Goal: Information Seeking & Learning: Learn about a topic

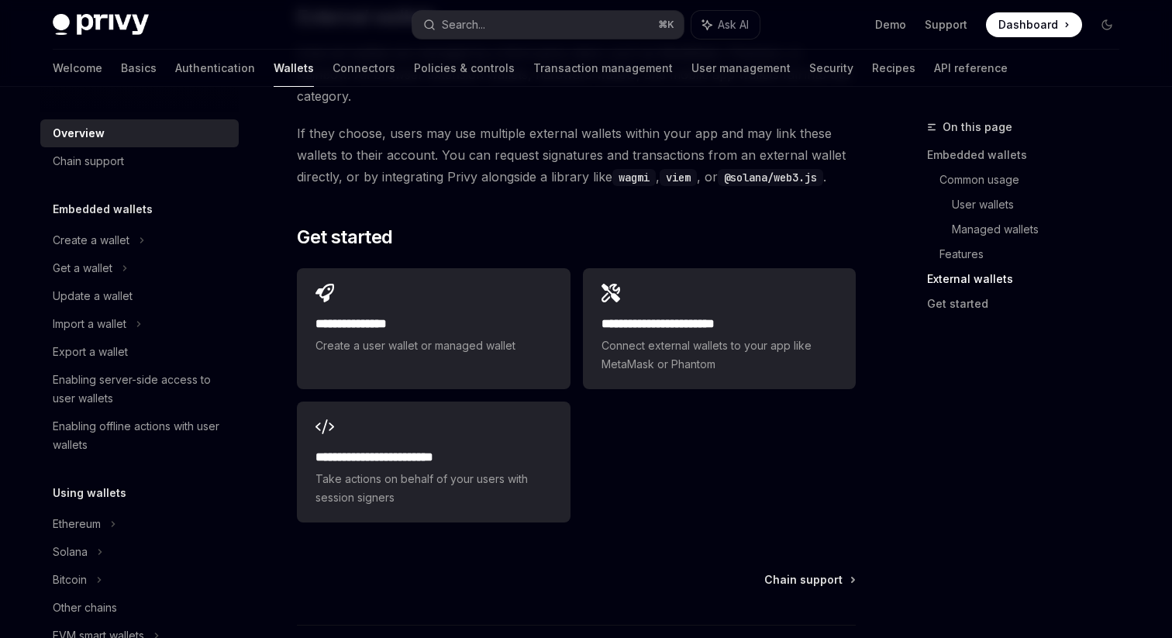
scroll to position [2448, 0]
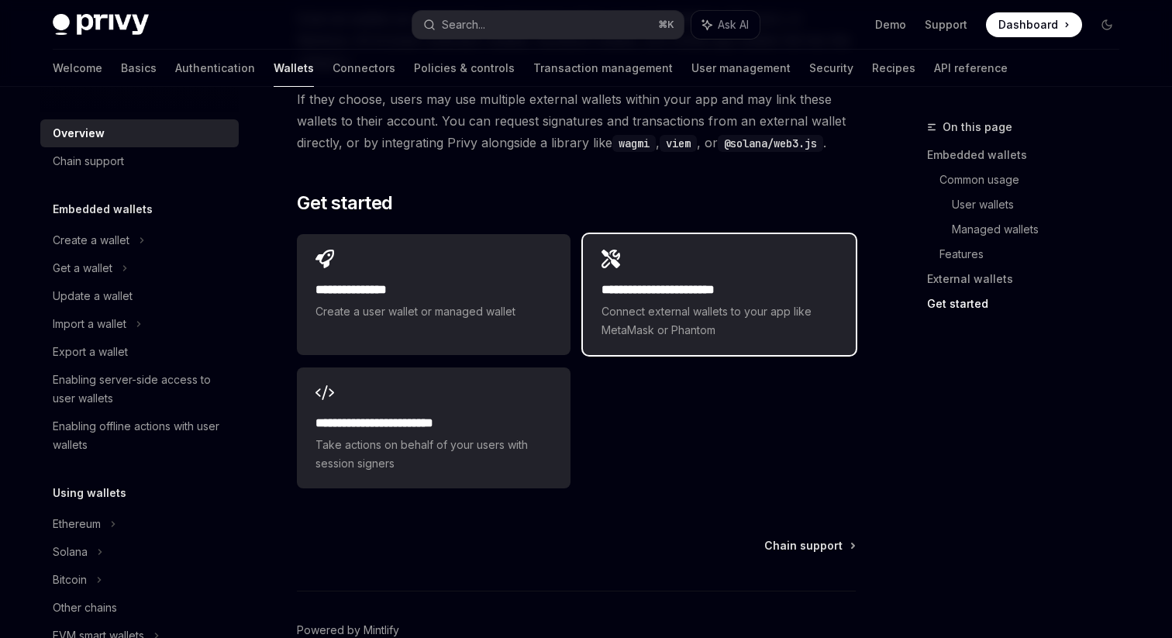
click at [644, 302] on span "Connect external wallets to your app like MetaMask or Phantom" at bounding box center [720, 320] width 236 height 37
type textarea "*"
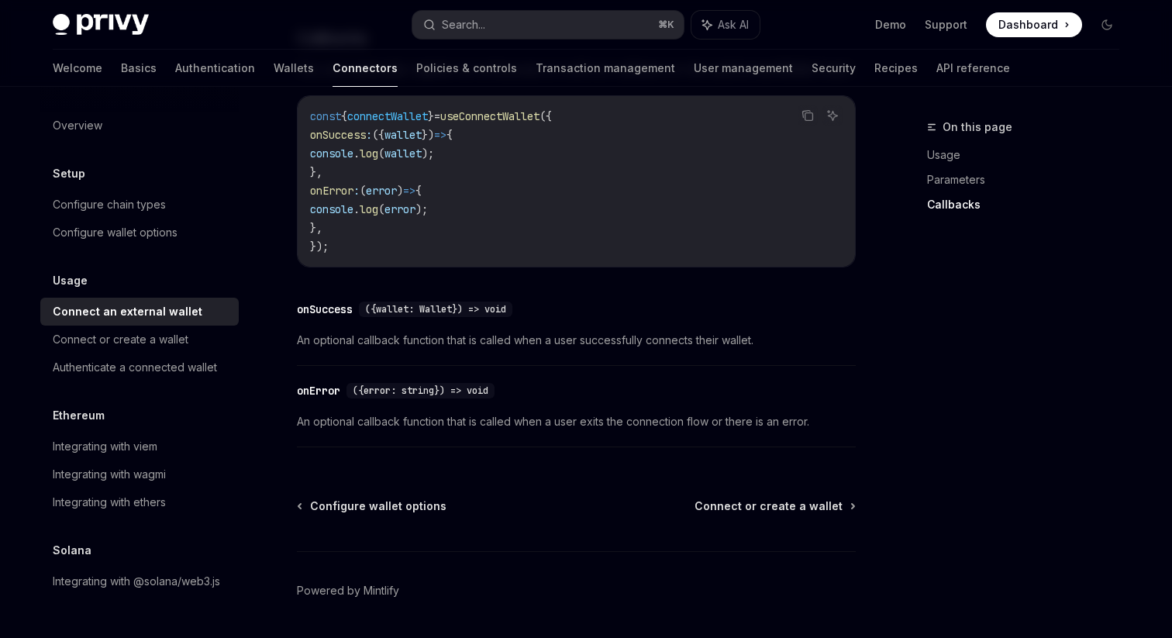
scroll to position [1060, 0]
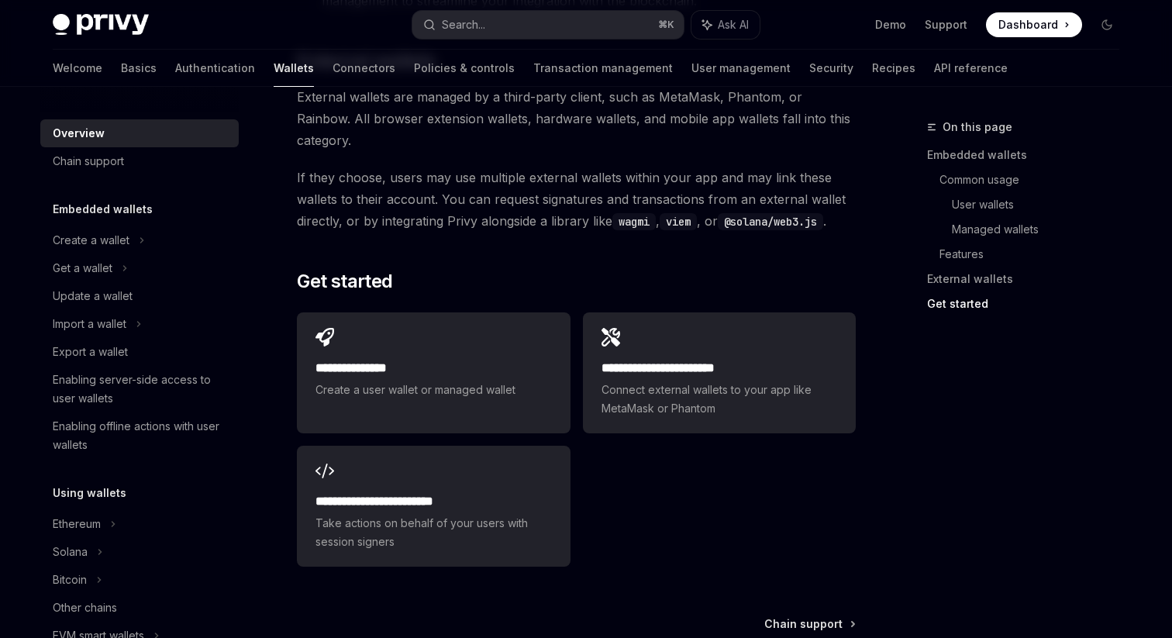
scroll to position [2448, 0]
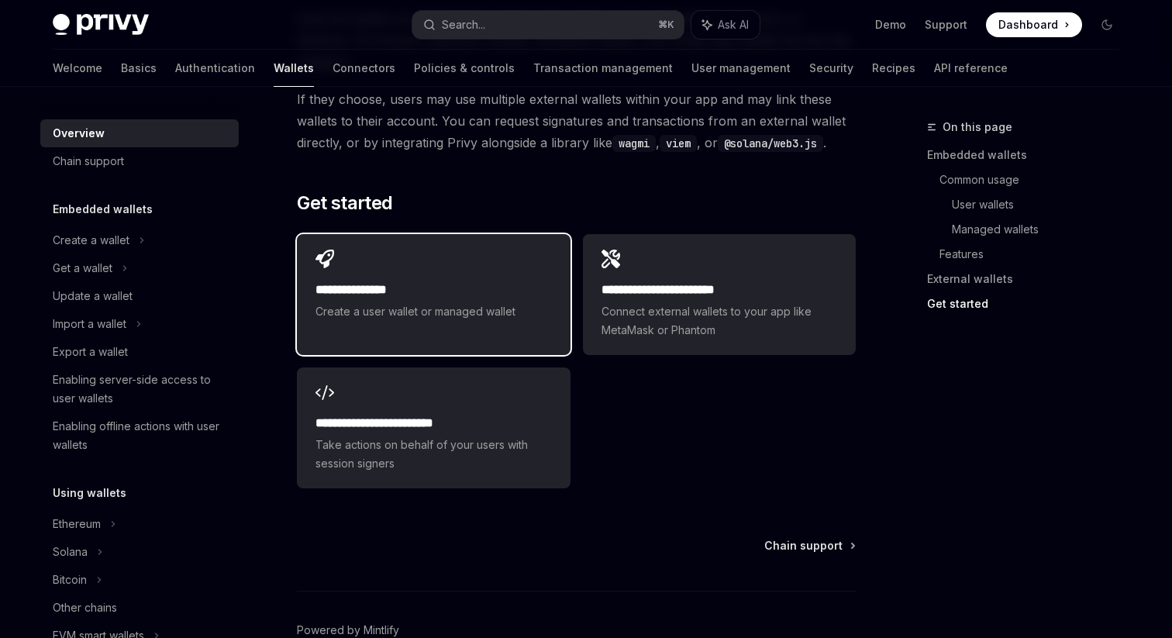
click at [506, 234] on div "**********" at bounding box center [433, 285] width 273 height 102
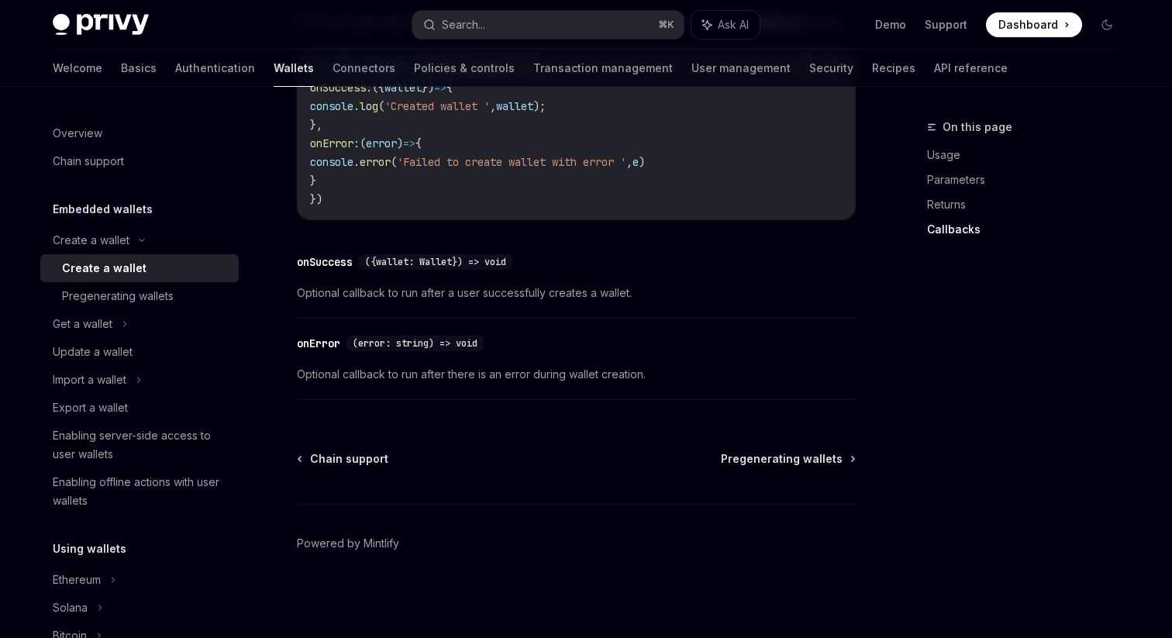
type textarea "*"
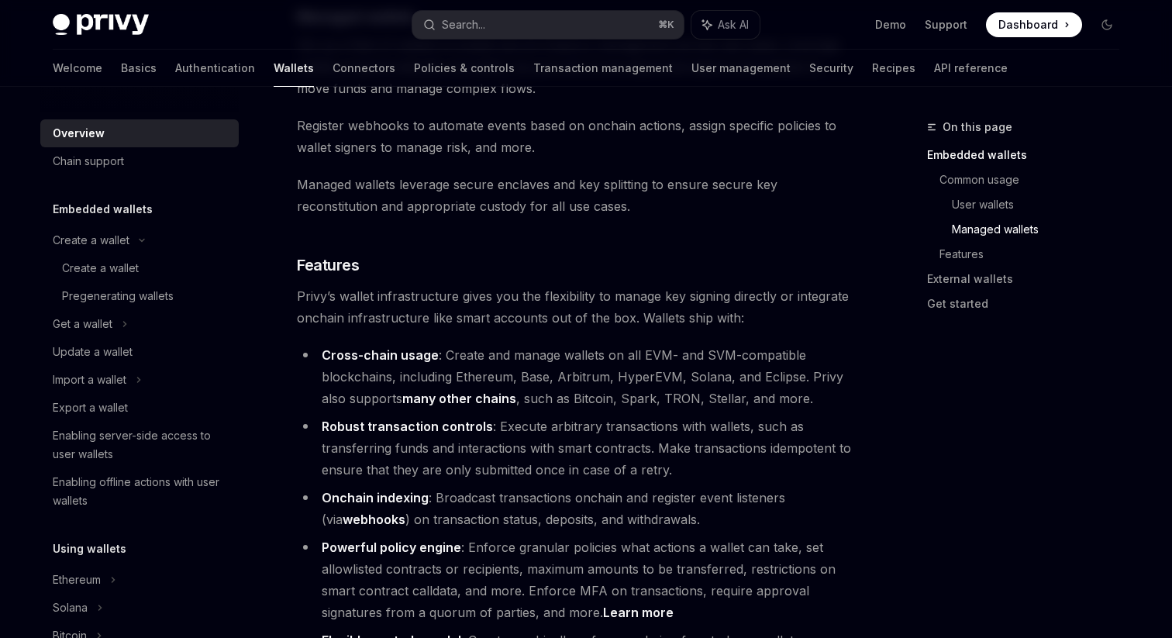
scroll to position [2076, 0]
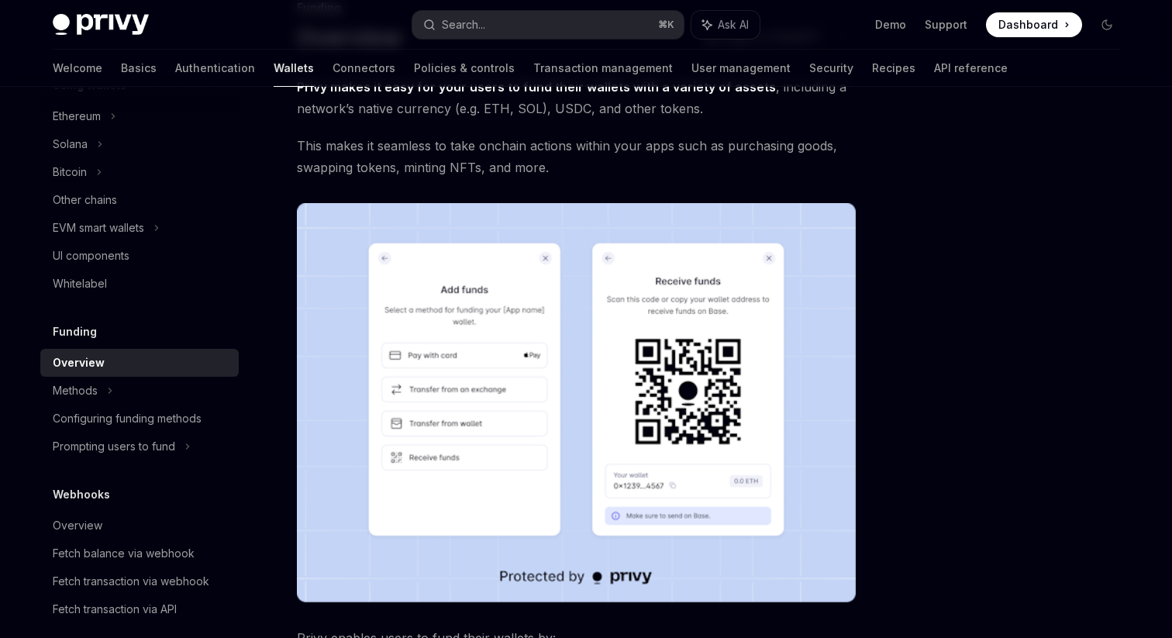
scroll to position [149, 0]
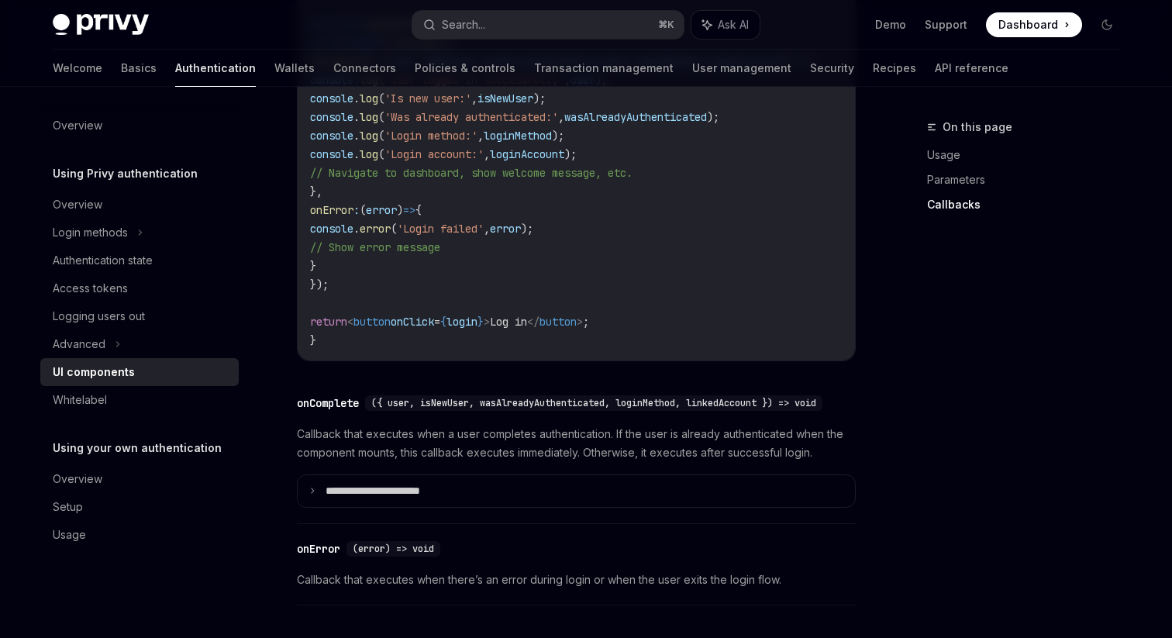
scroll to position [2316, 0]
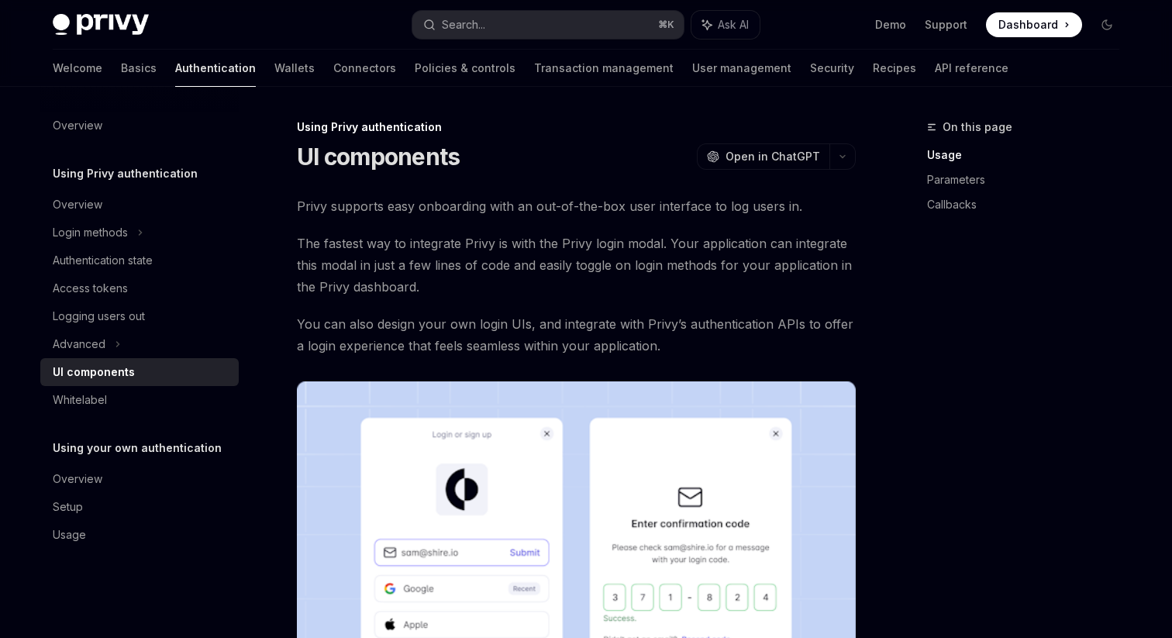
click at [170, 349] on div "Advanced" at bounding box center [139, 344] width 198 height 28
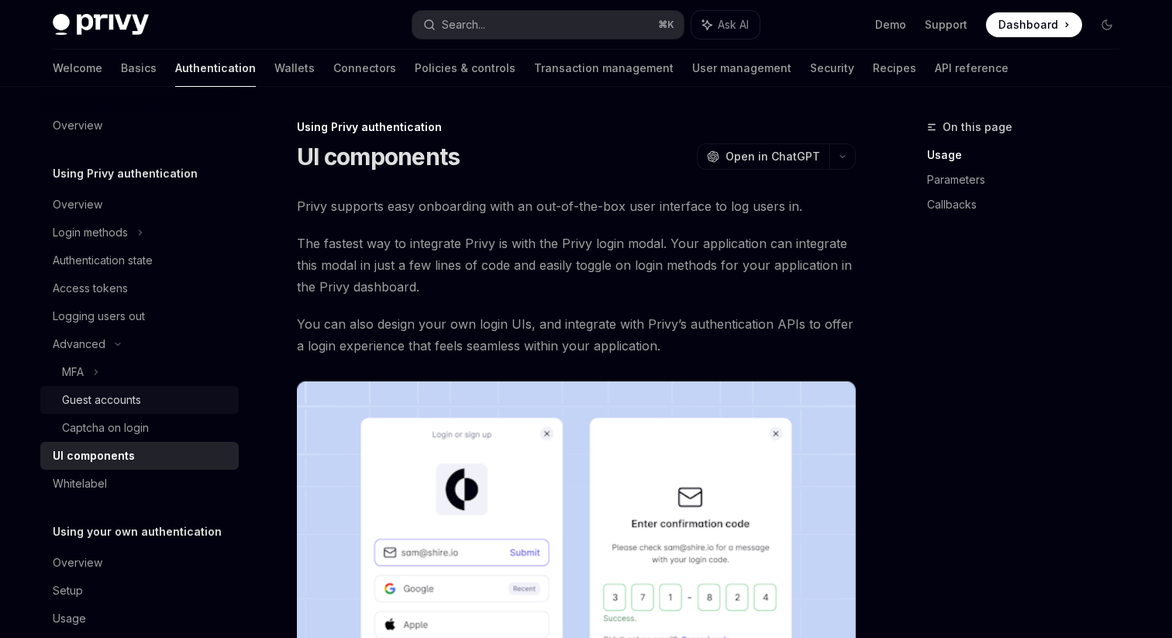
click at [163, 399] on div "Guest accounts" at bounding box center [145, 400] width 167 height 19
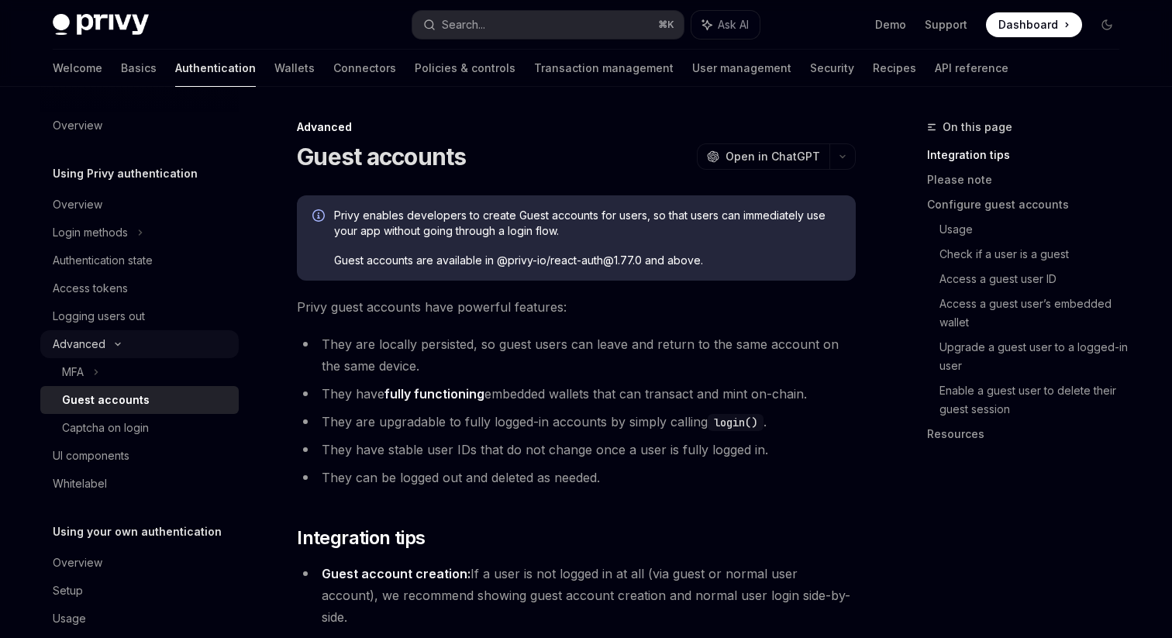
click at [171, 333] on div "Advanced" at bounding box center [139, 344] width 198 height 28
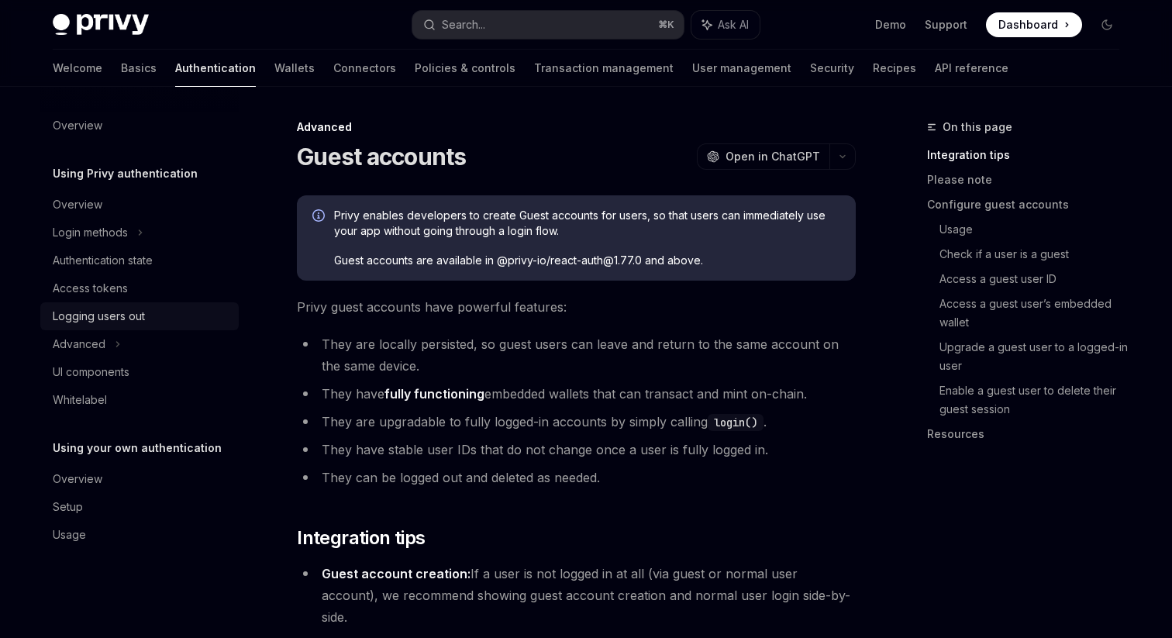
click at [159, 329] on link "Logging users out" at bounding box center [139, 316] width 198 height 28
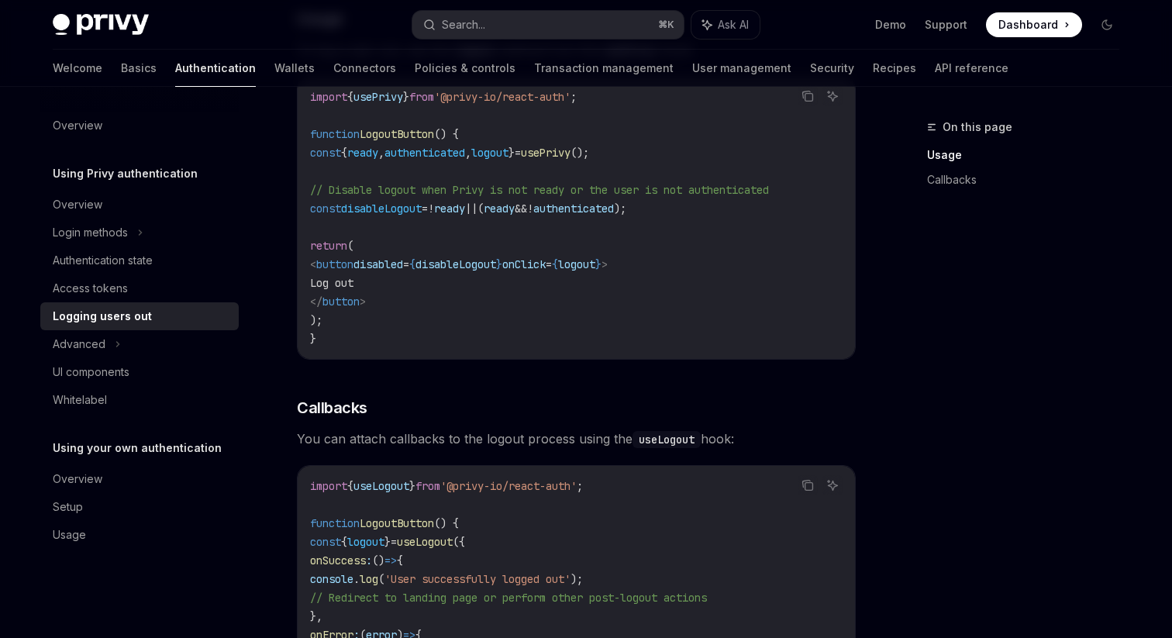
scroll to position [781, 0]
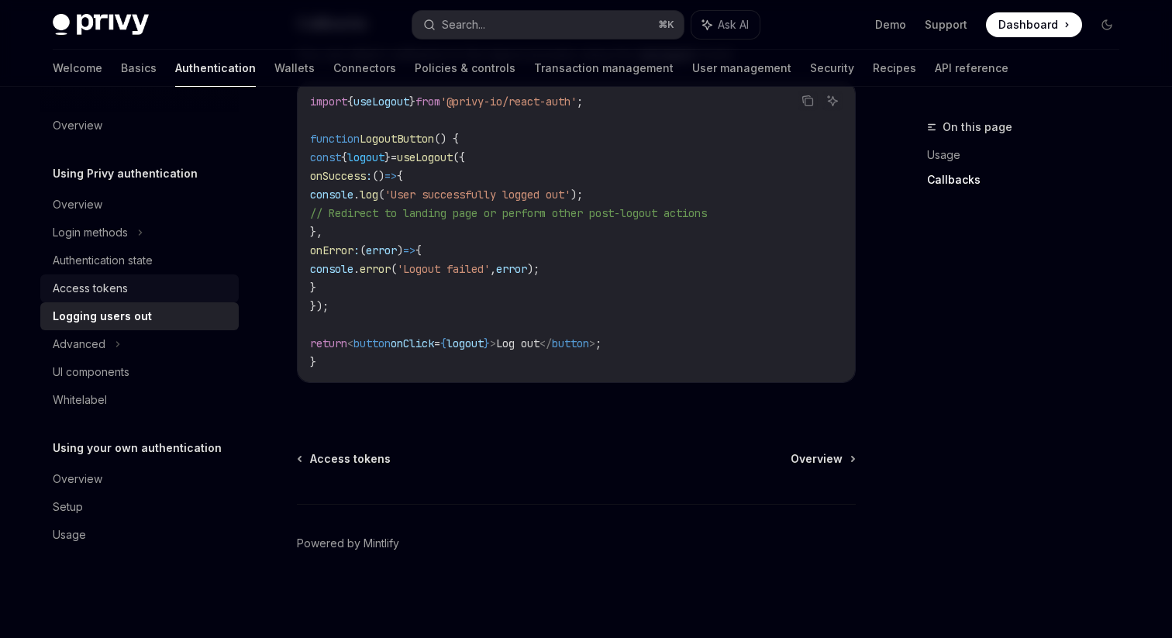
click at [171, 278] on link "Access tokens" at bounding box center [139, 288] width 198 height 28
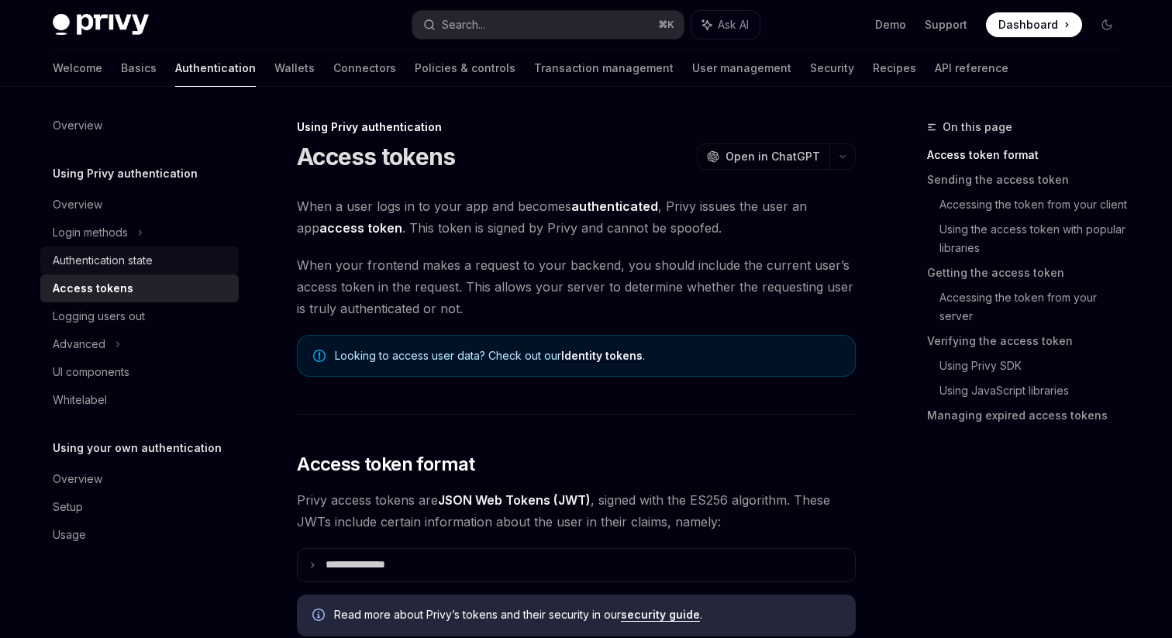
click at [172, 263] on div "Authentication state" at bounding box center [141, 260] width 177 height 19
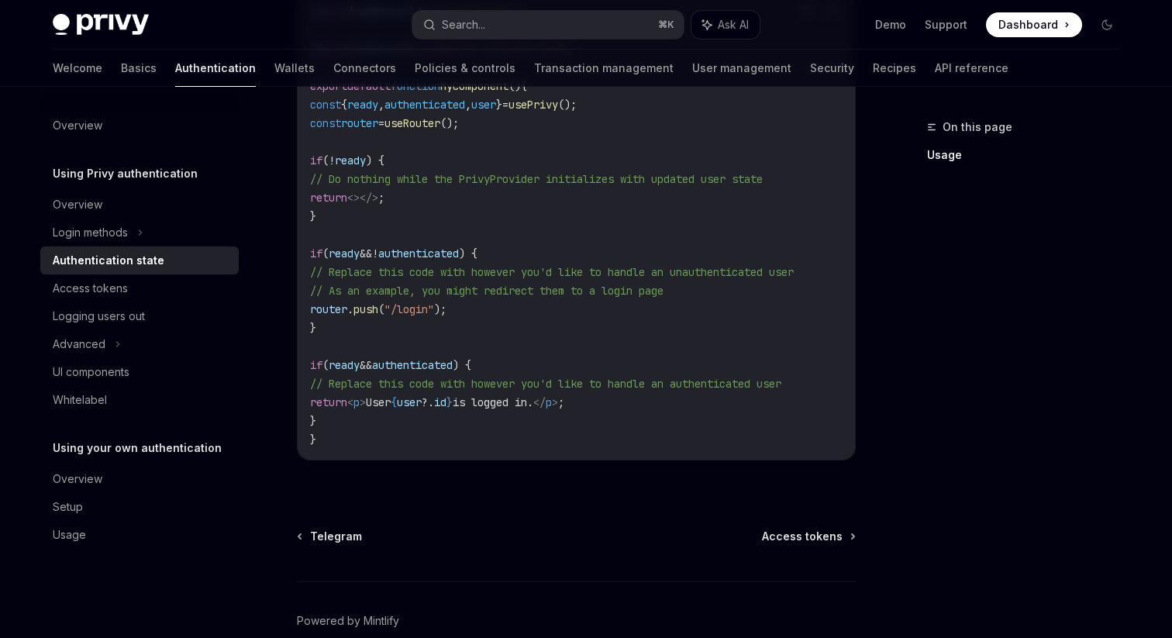
scroll to position [681, 0]
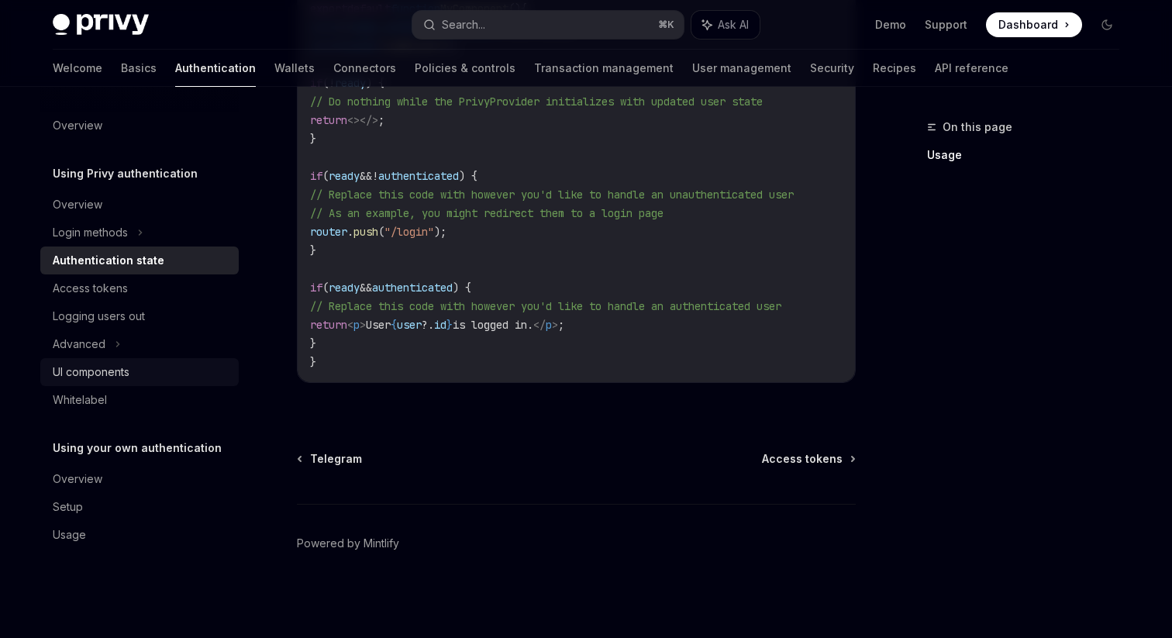
click at [82, 368] on div "UI components" at bounding box center [91, 372] width 77 height 19
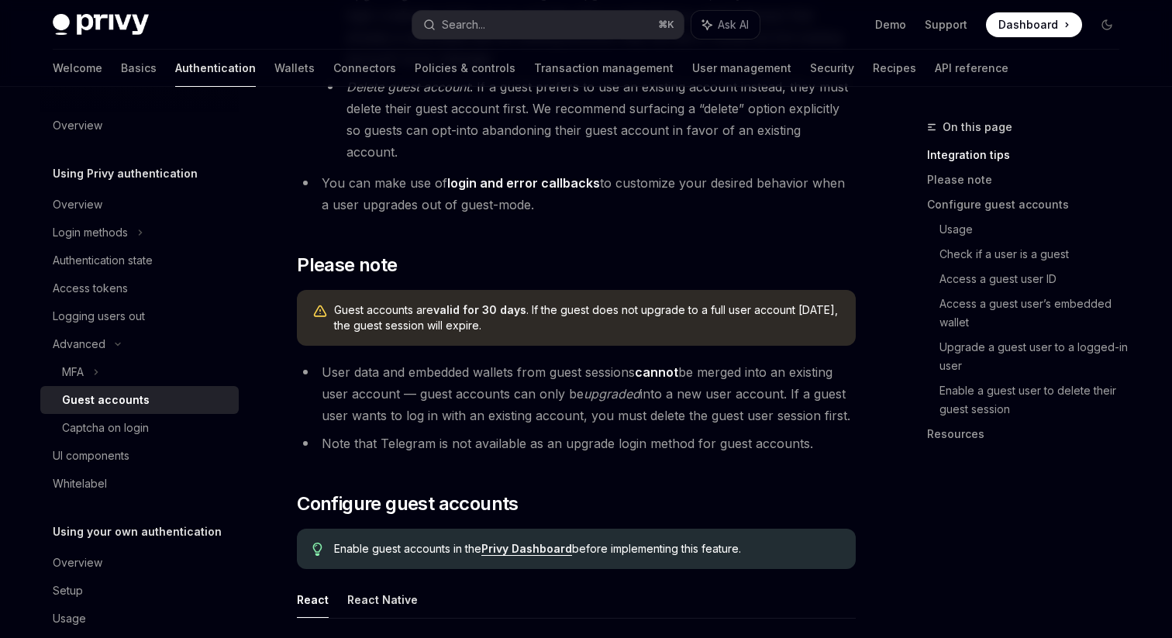
type textarea "*"
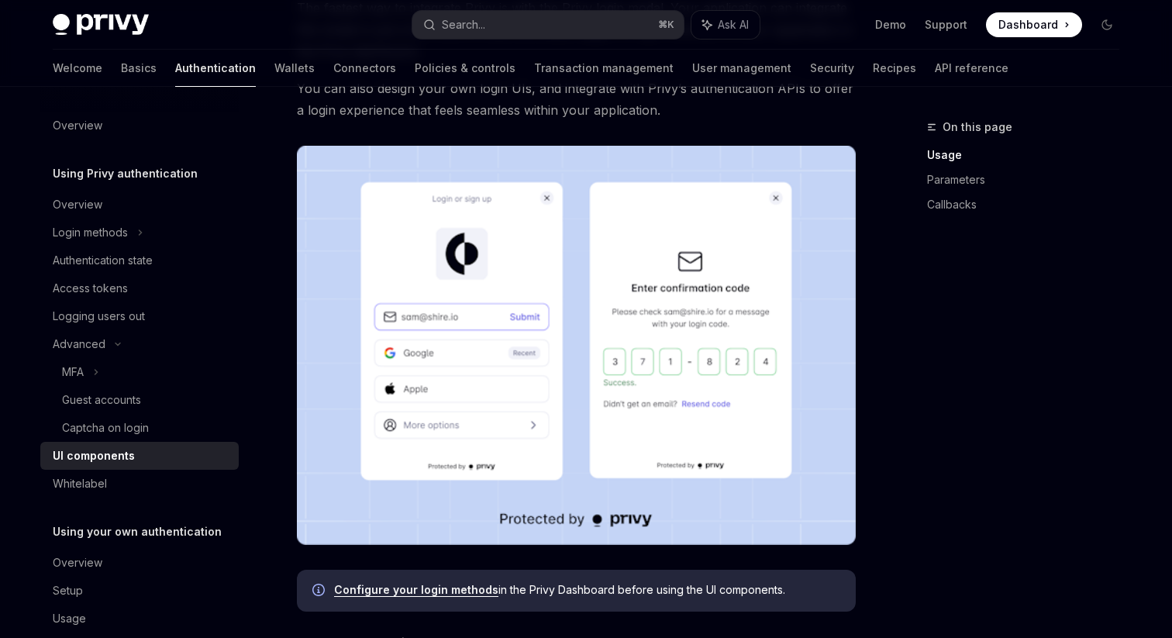
scroll to position [32, 0]
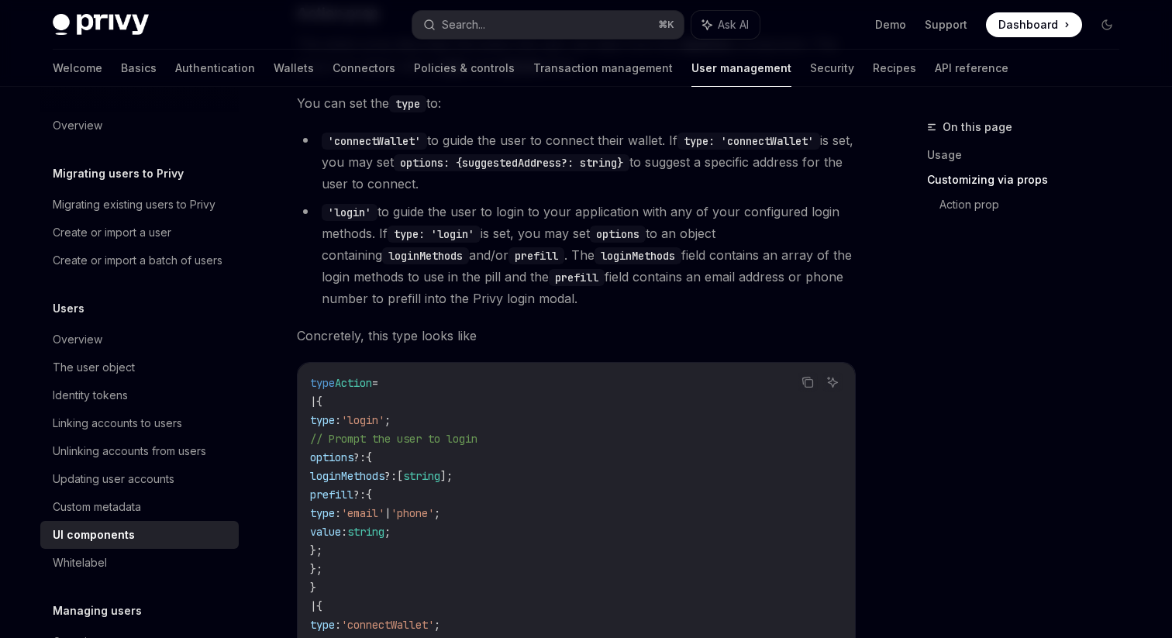
scroll to position [2816, 0]
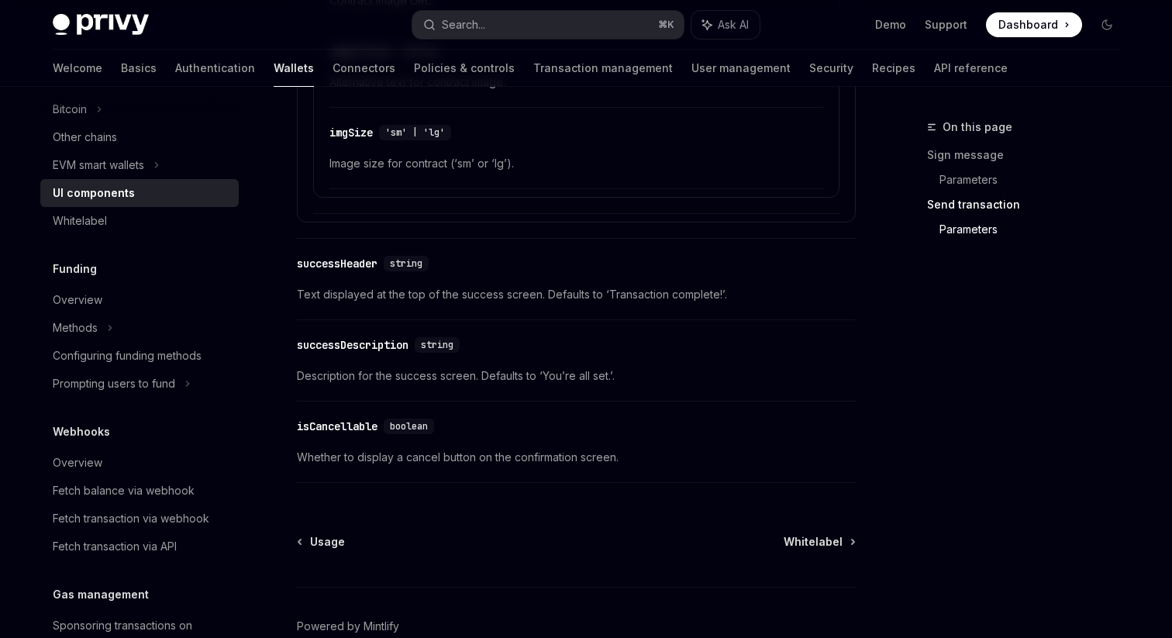
scroll to position [2842, 0]
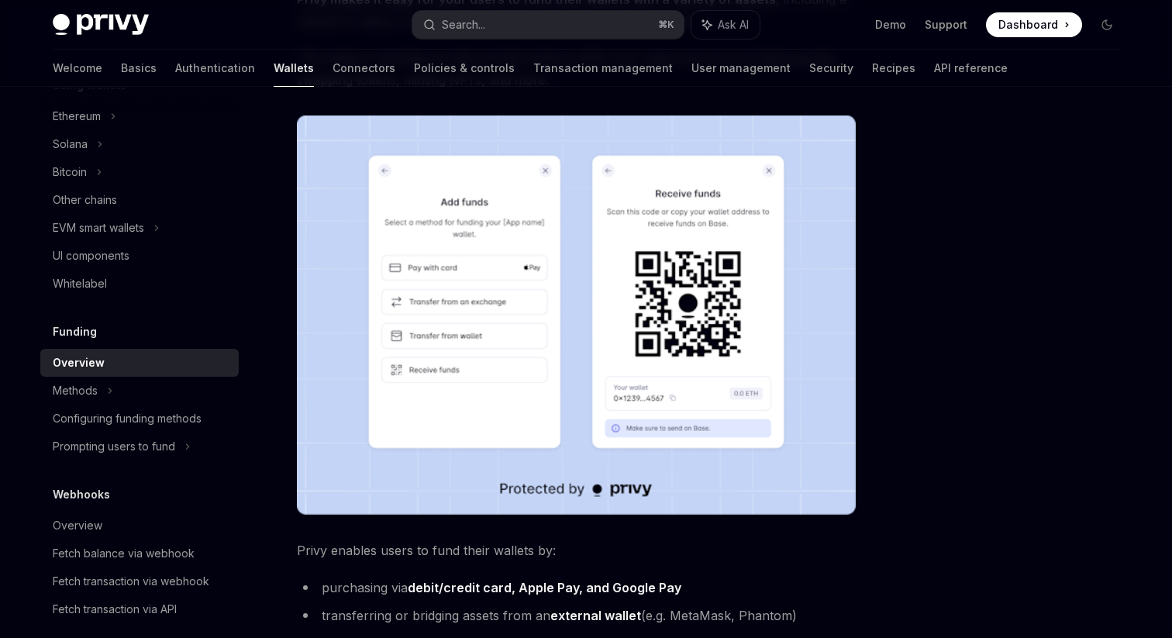
scroll to position [220, 0]
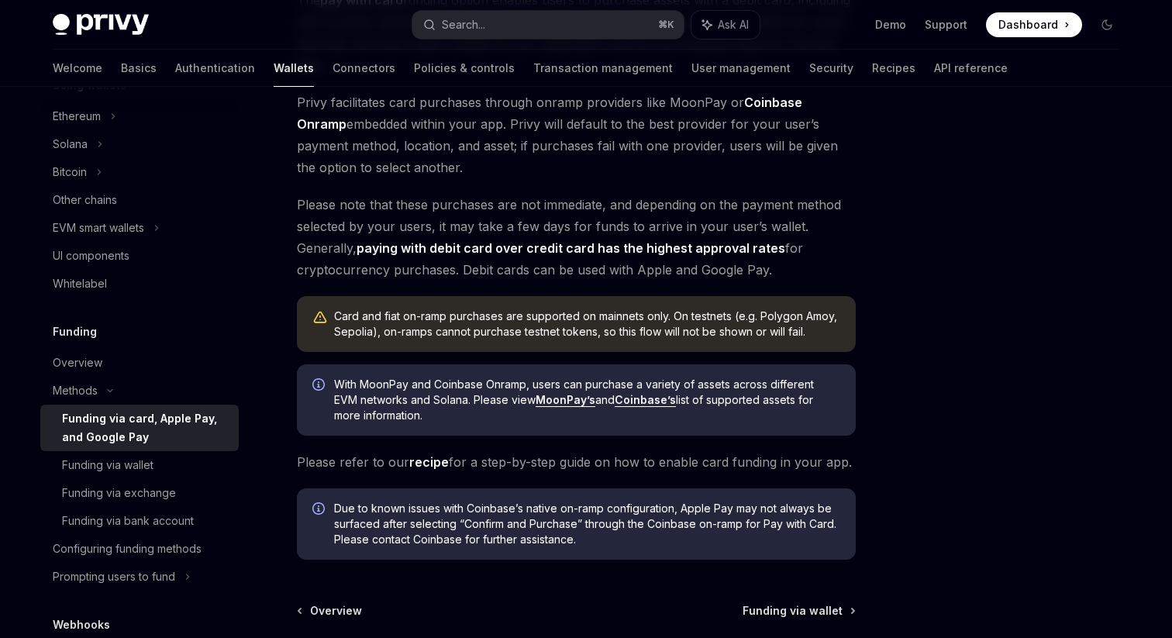
scroll to position [386, 0]
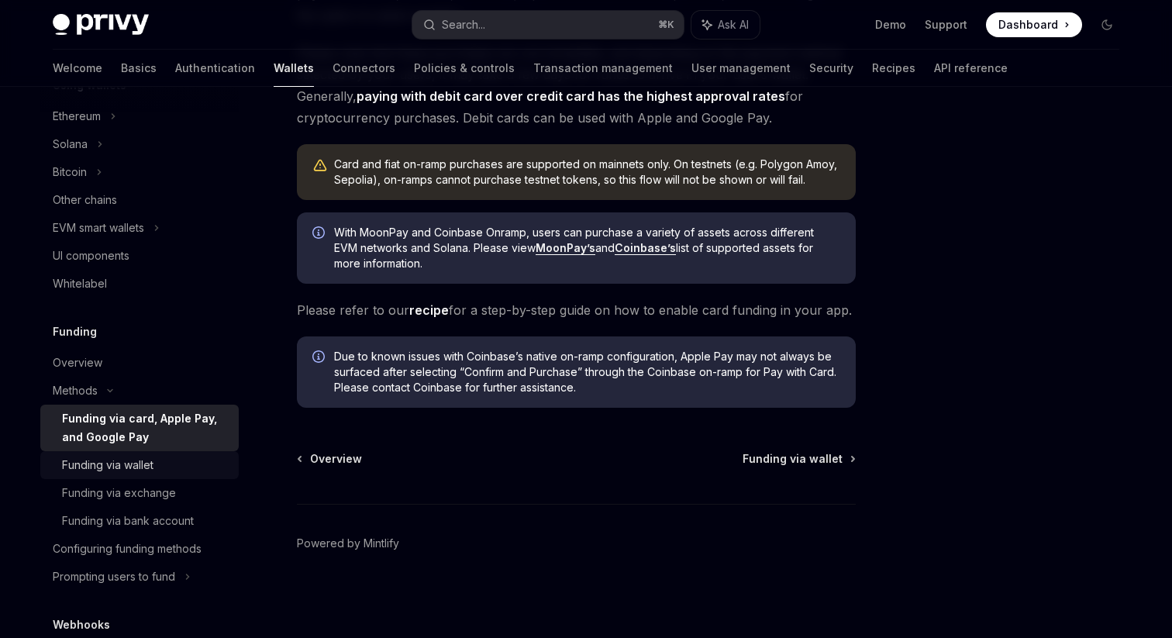
click at [171, 450] on ul "Funding via card, Apple Pay, and Google Pay Funding via wallet Funding via exch…" at bounding box center [139, 470] width 198 height 130
click at [170, 467] on div "Funding via wallet" at bounding box center [145, 465] width 167 height 19
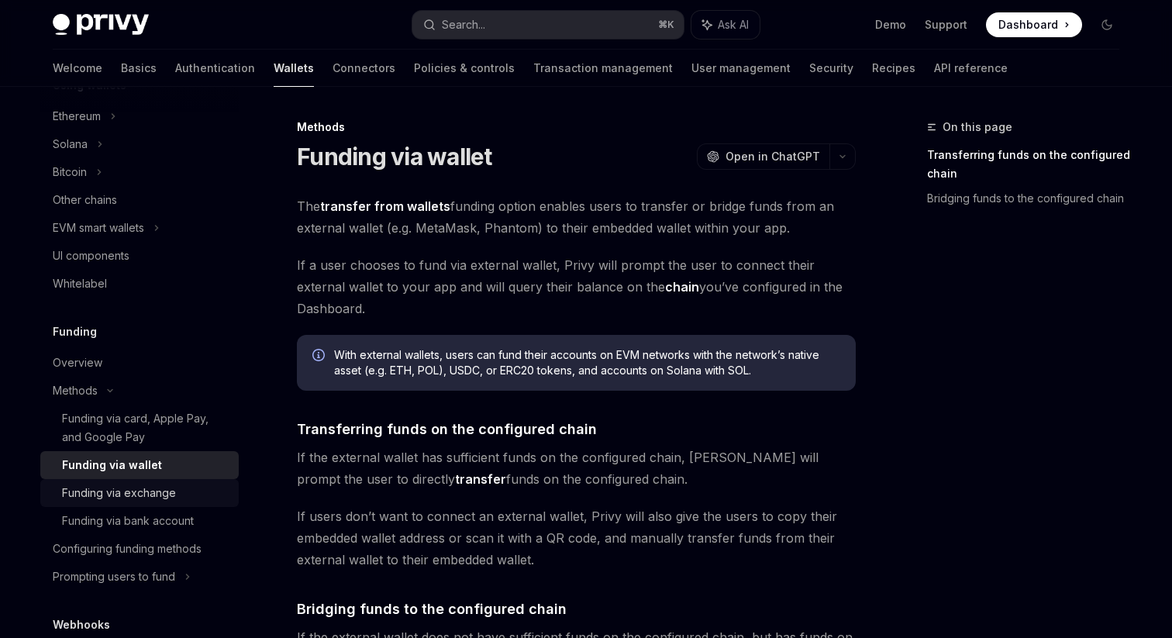
click at [166, 490] on div "Funding via exchange" at bounding box center [119, 493] width 114 height 19
type textarea "*"
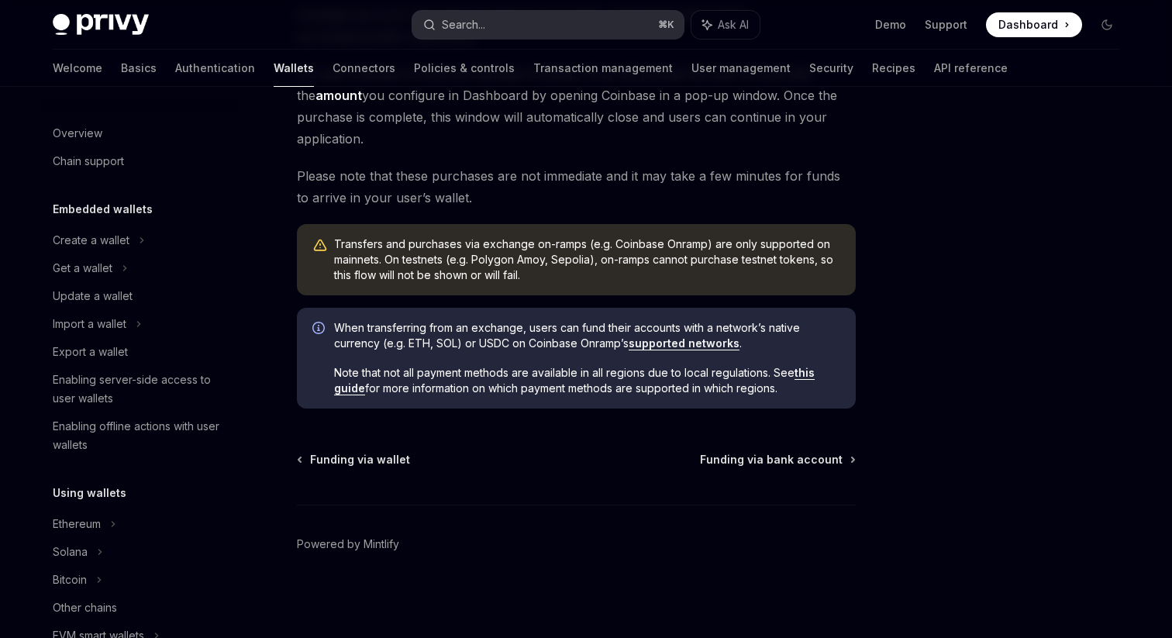
click at [478, 26] on div "Search..." at bounding box center [463, 25] width 43 height 19
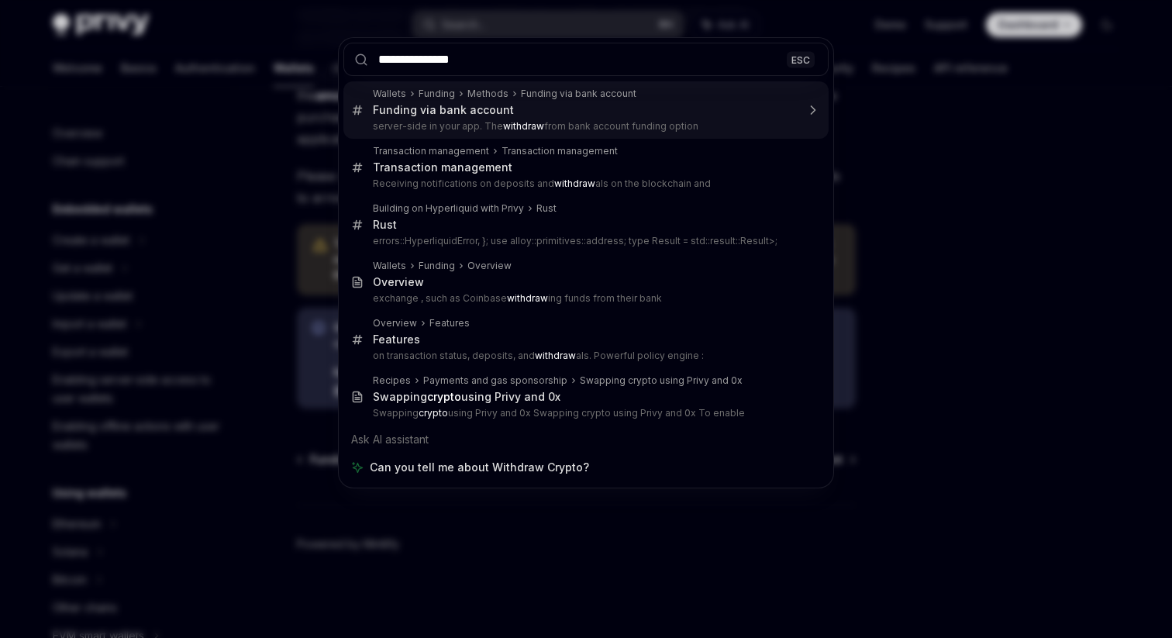
click at [449, 54] on input "**********" at bounding box center [585, 59] width 485 height 33
type input "********"
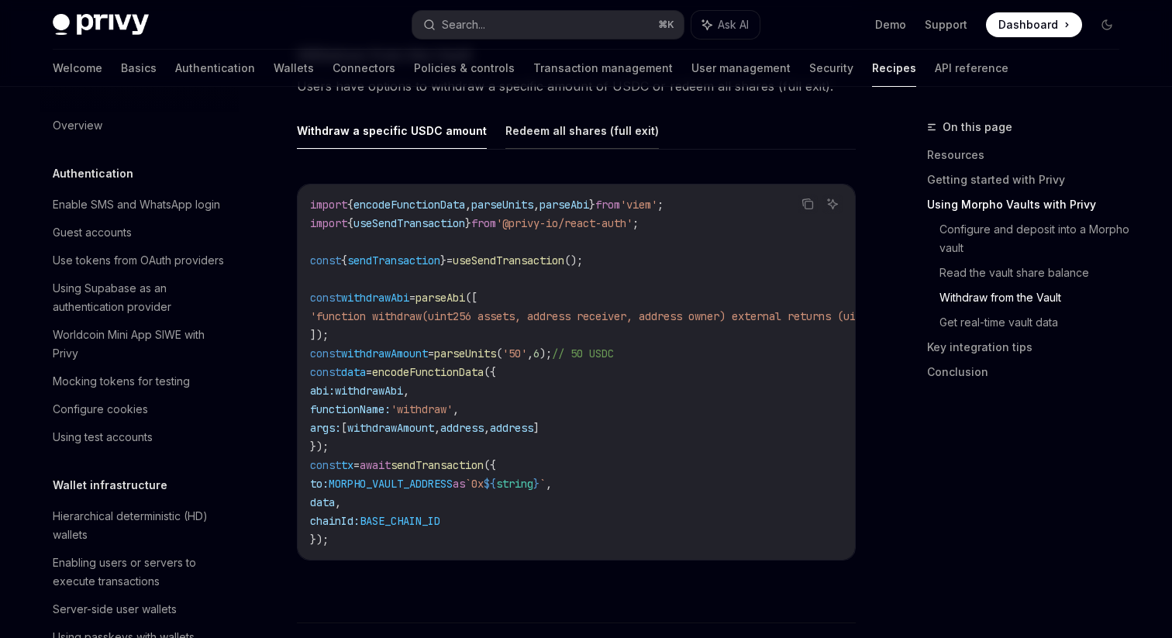
scroll to position [2042, 0]
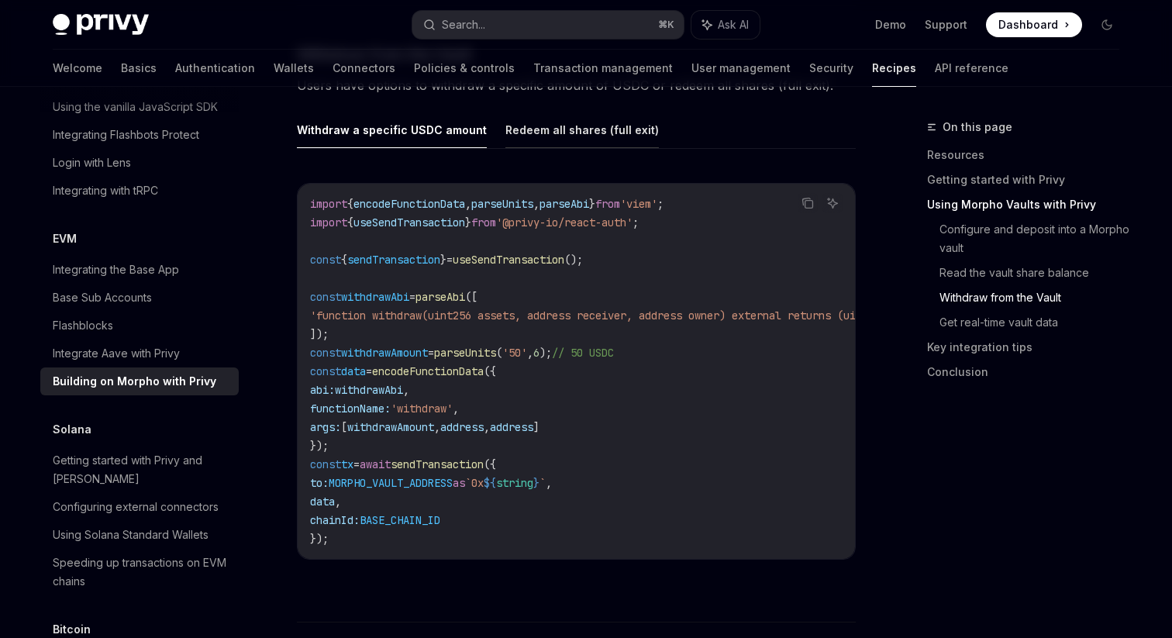
click at [518, 119] on button "Redeem all shares (full exit)" at bounding box center [581, 130] width 153 height 36
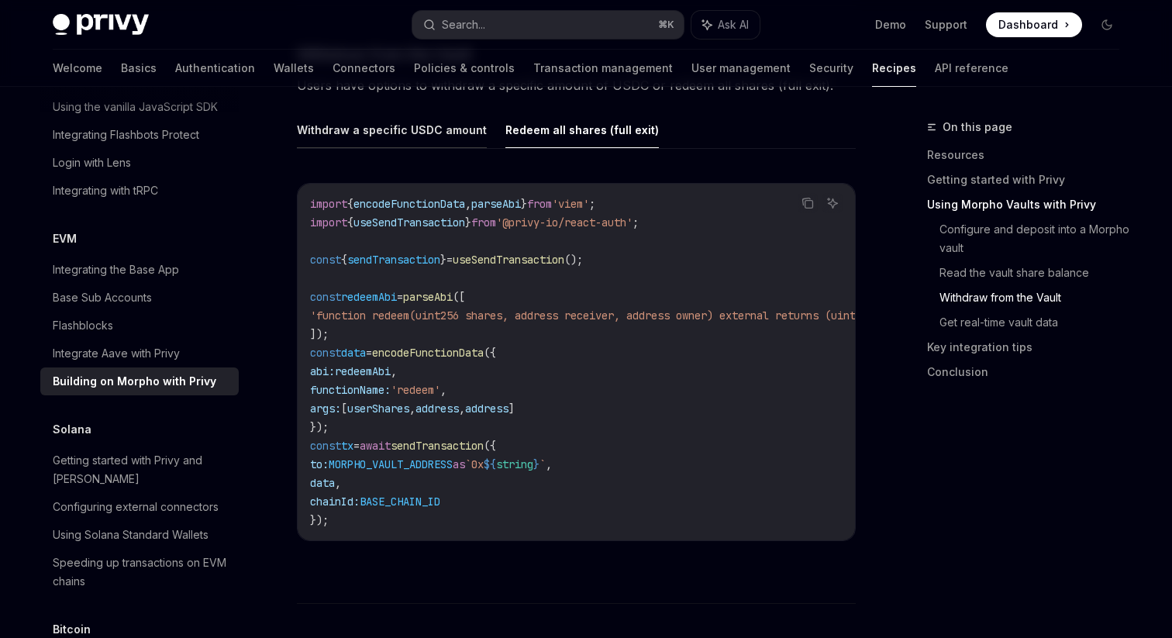
click at [443, 126] on button "Withdraw a specific USDC amount" at bounding box center [392, 130] width 190 height 36
type textarea "*"
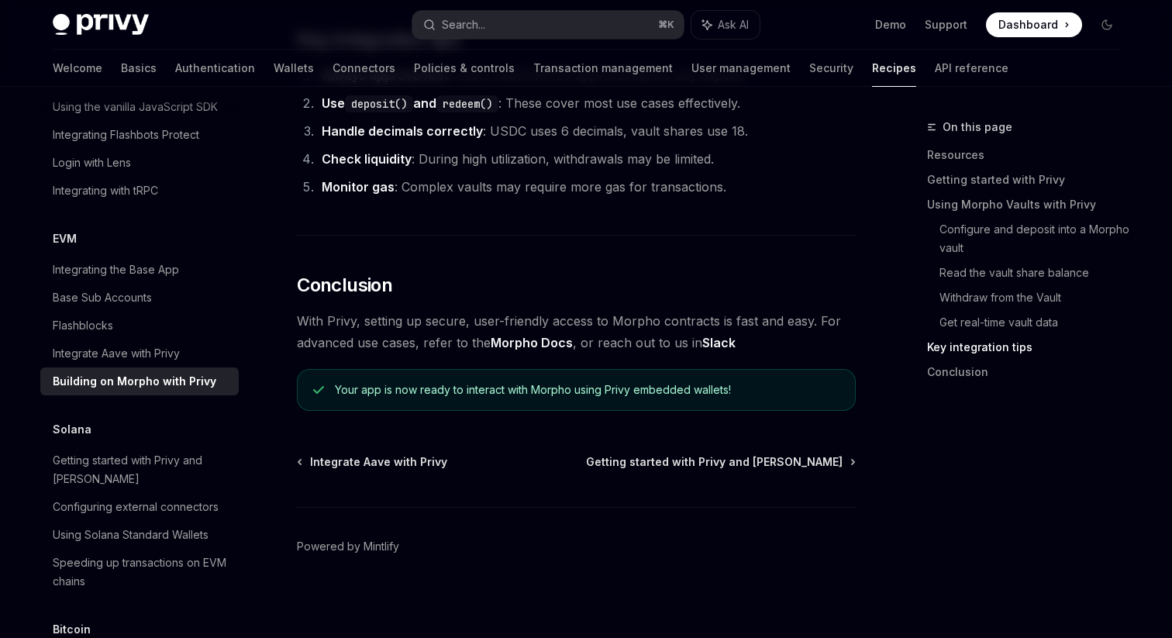
scroll to position [3892, 0]
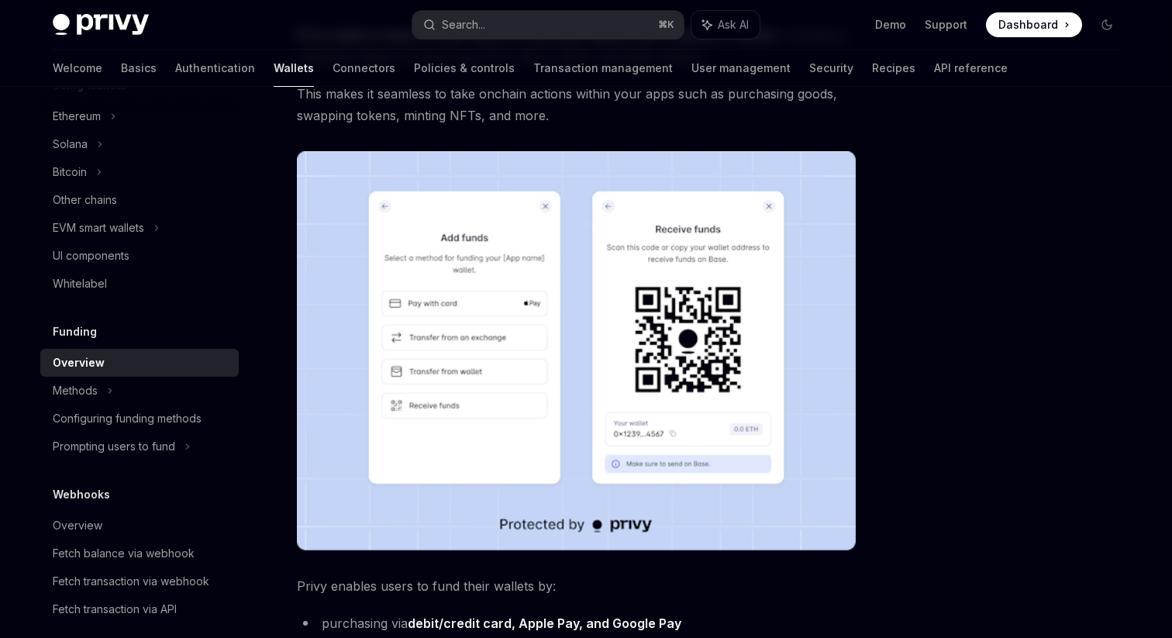
scroll to position [160, 0]
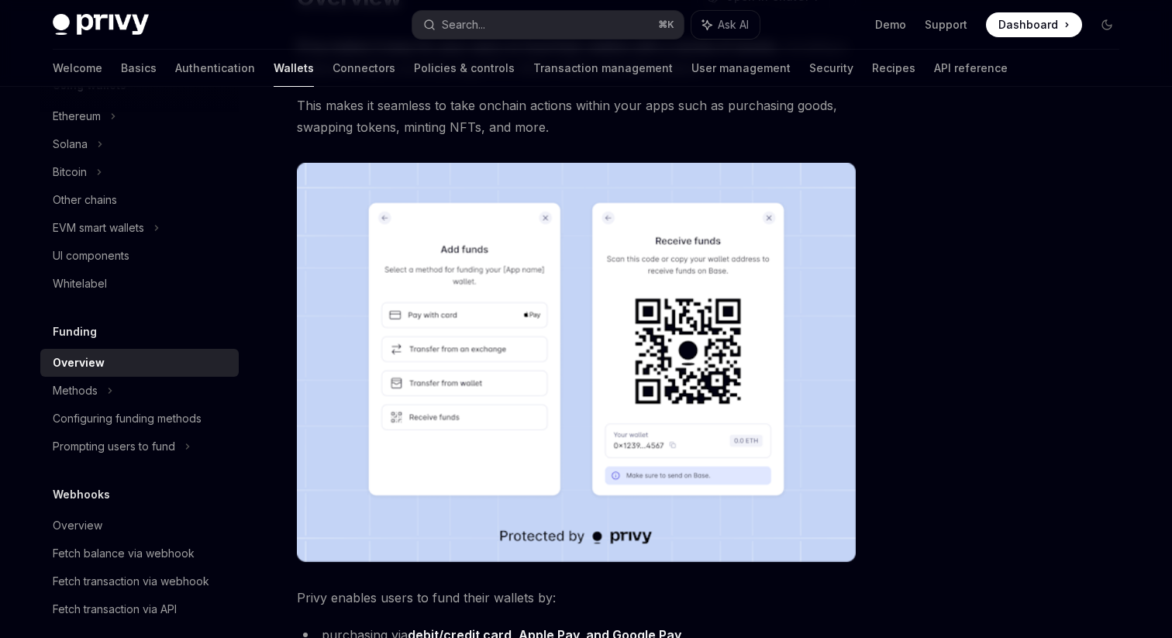
click at [120, 330] on div "Funding" at bounding box center [139, 331] width 198 height 19
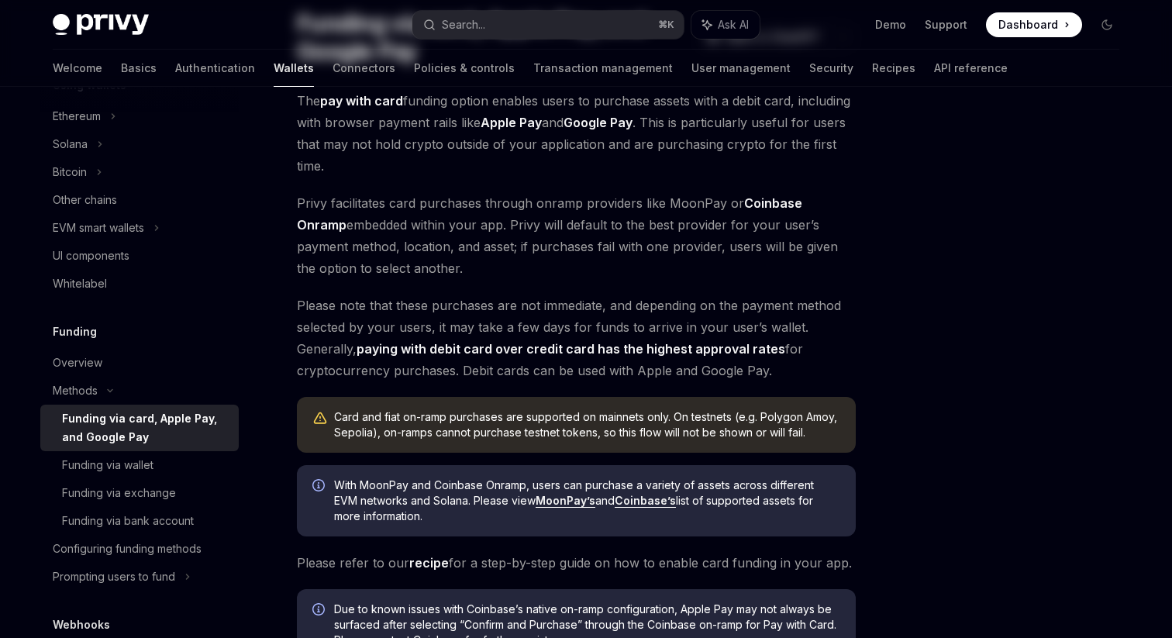
scroll to position [386, 0]
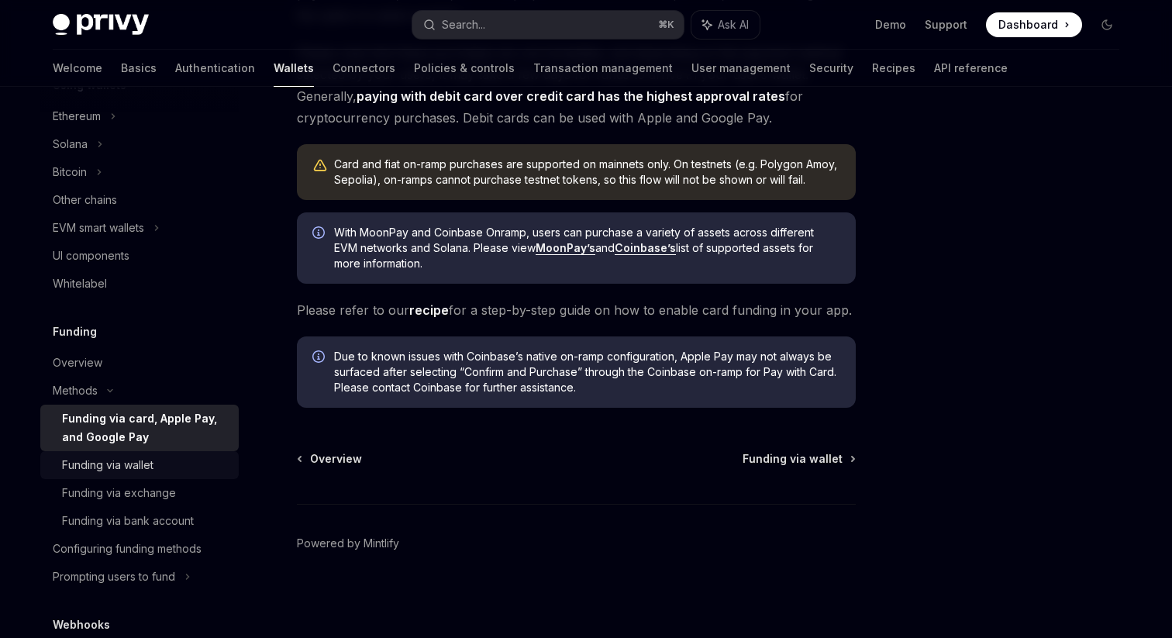
click at [155, 458] on div "Funding via wallet" at bounding box center [145, 465] width 167 height 19
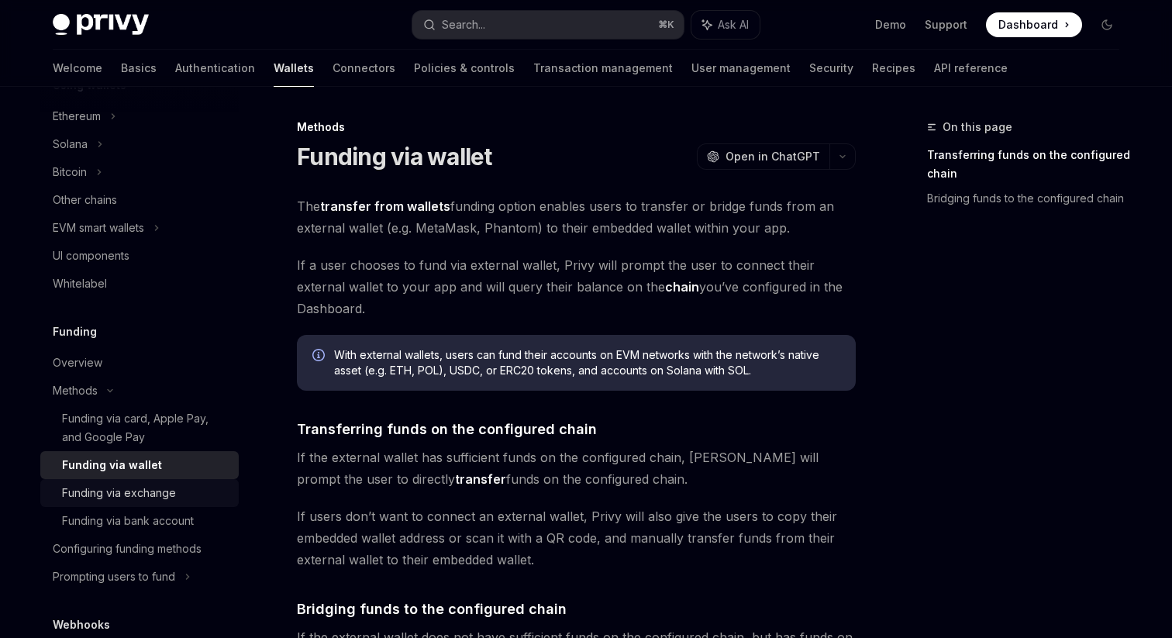
click at [155, 490] on div "Funding via exchange" at bounding box center [119, 493] width 114 height 19
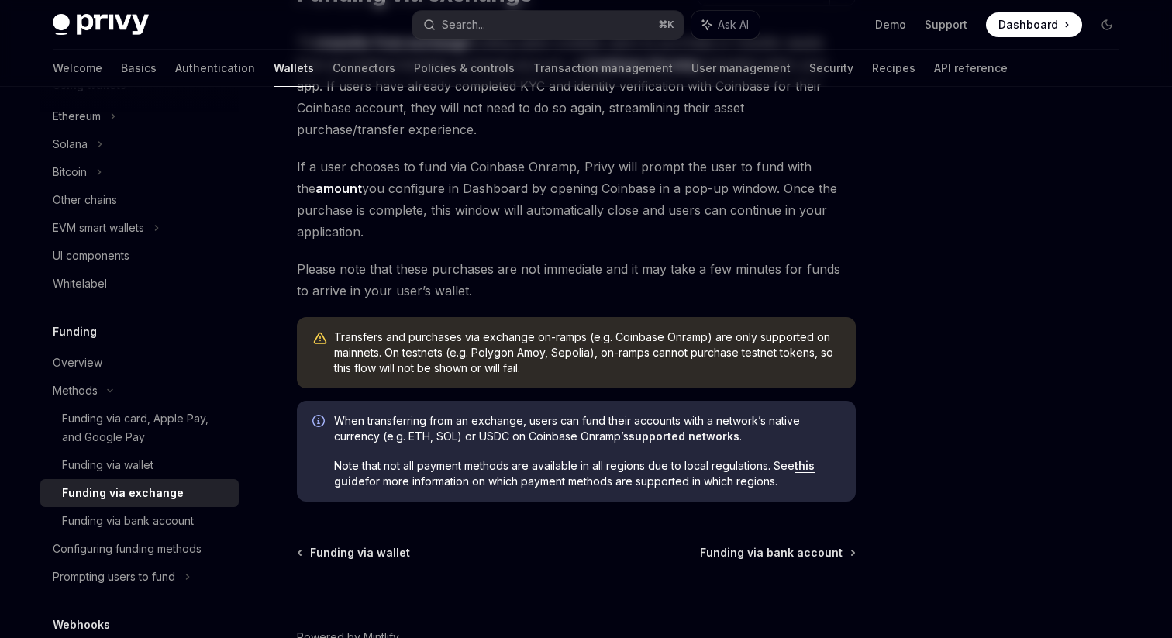
scroll to position [257, 0]
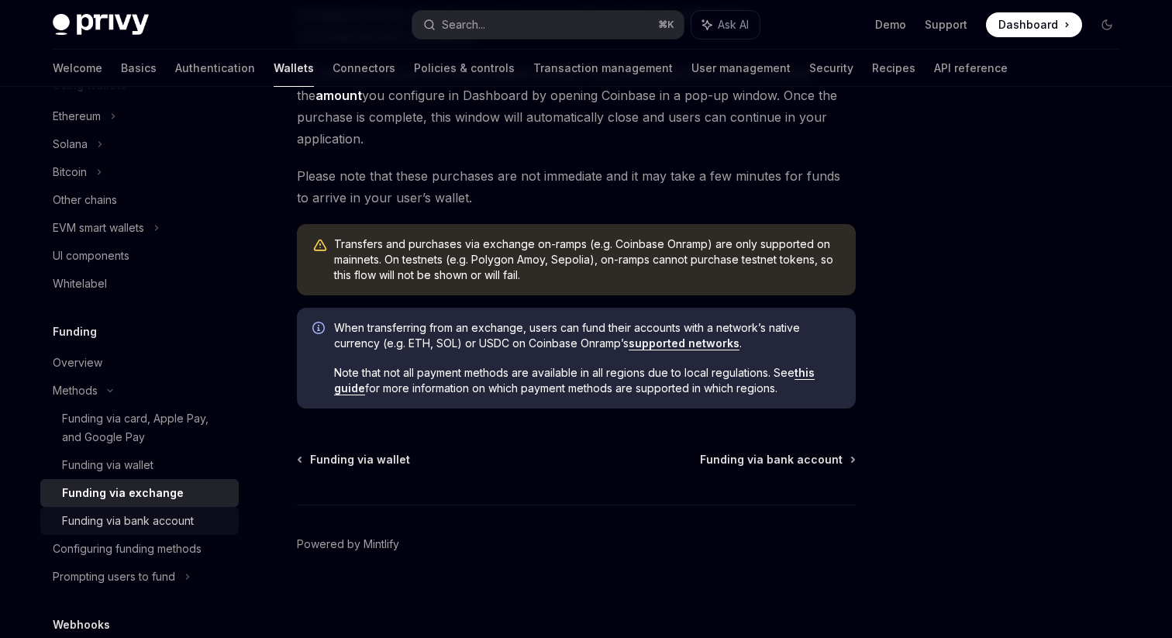
click at [156, 513] on div "Funding via bank account" at bounding box center [128, 521] width 132 height 19
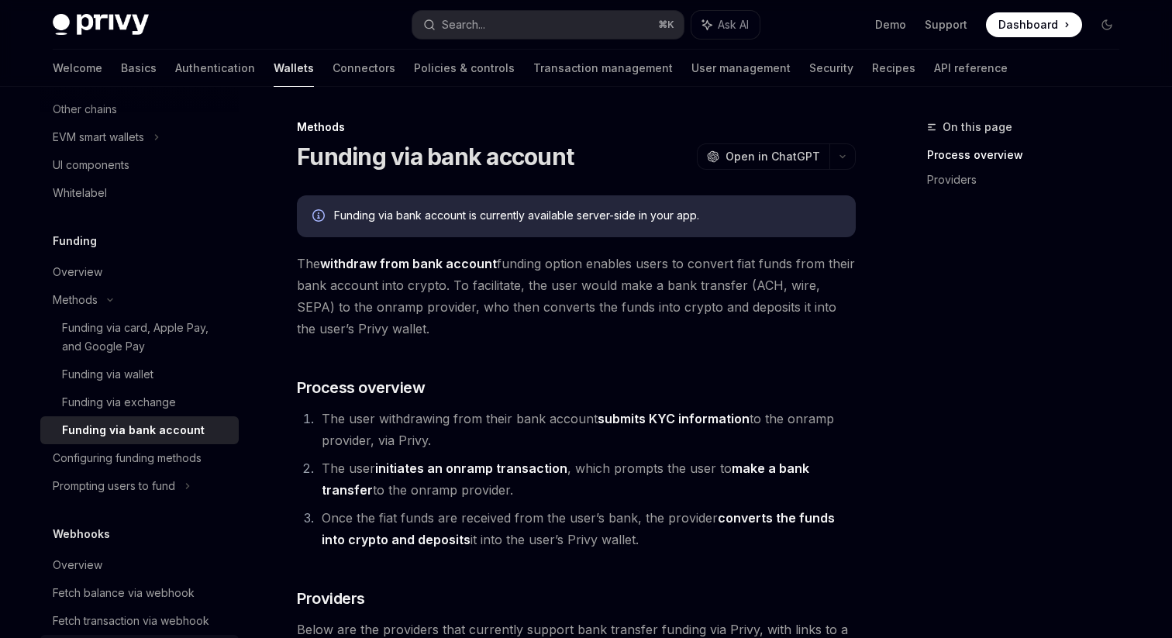
scroll to position [647, 0]
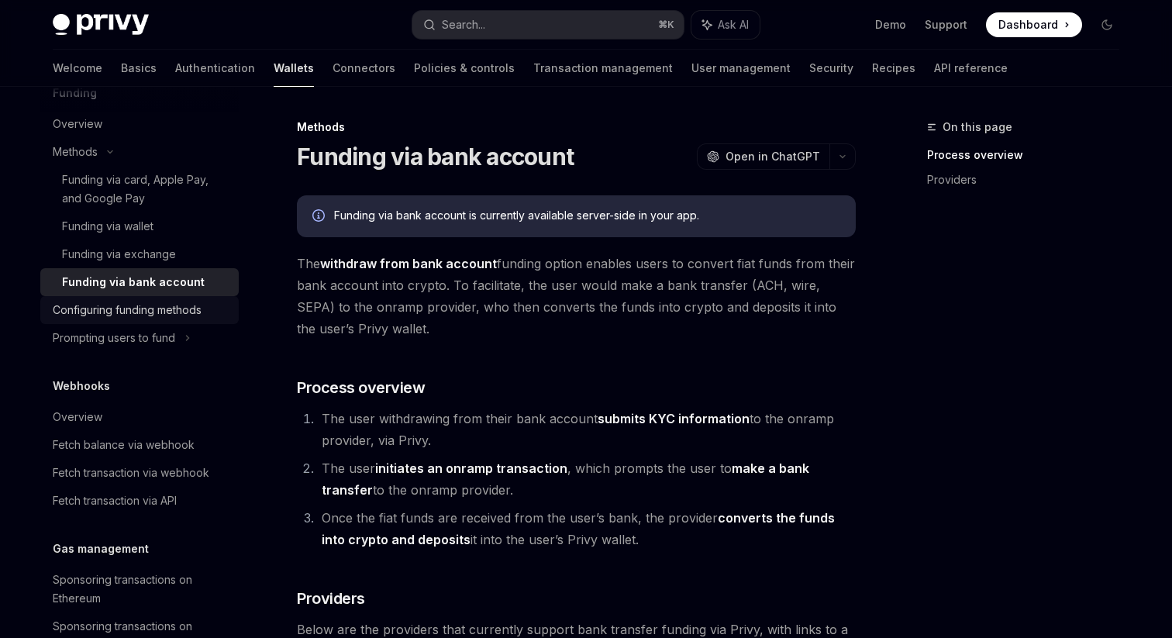
click at [175, 302] on div "Configuring funding methods" at bounding box center [127, 310] width 149 height 19
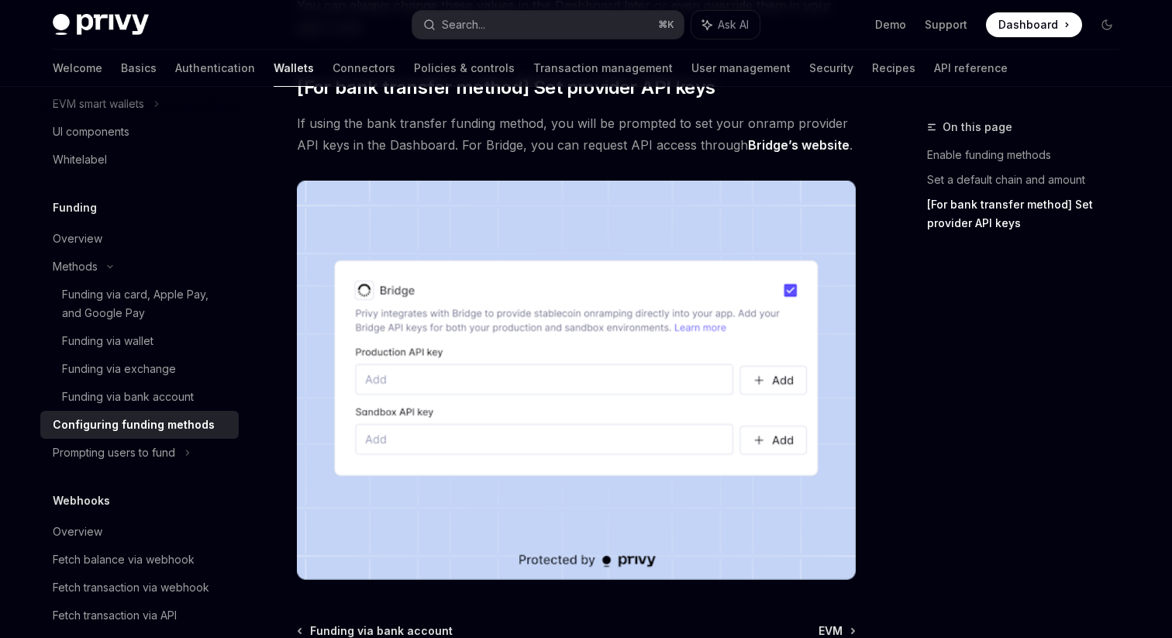
scroll to position [497, 0]
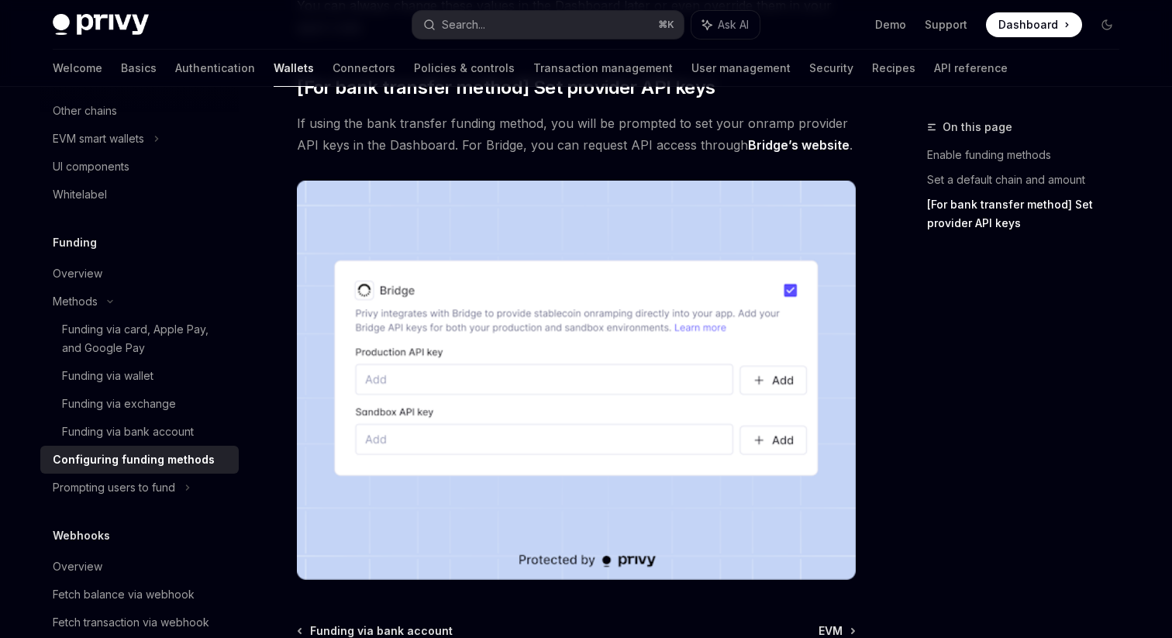
click at [85, 271] on div "Overview" at bounding box center [78, 273] width 50 height 19
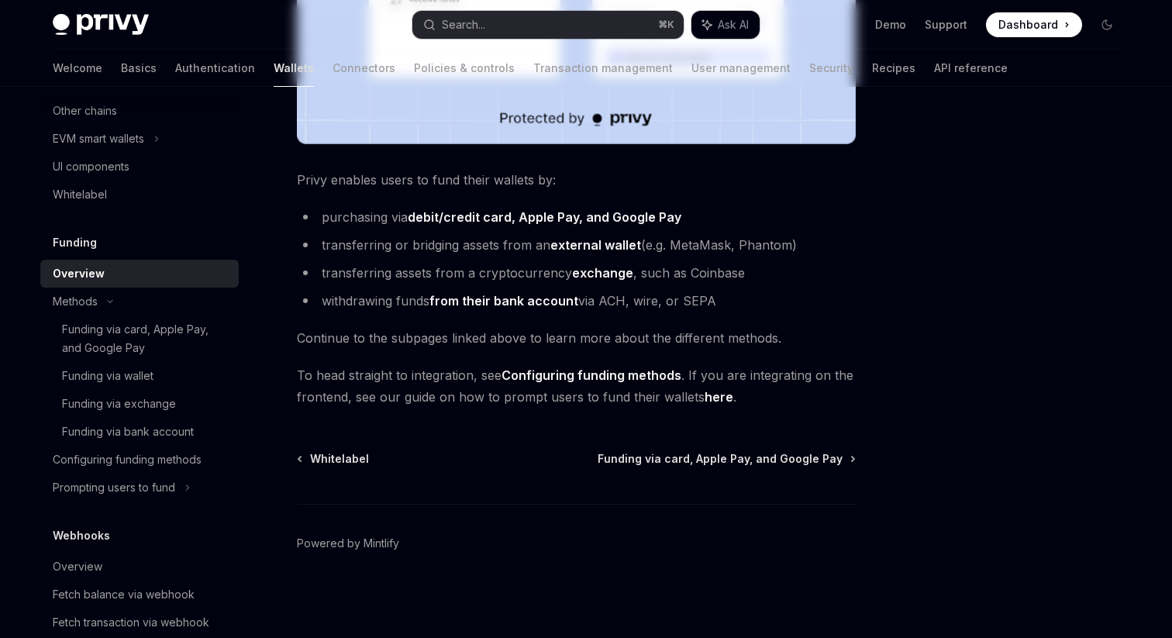
type textarea "*"
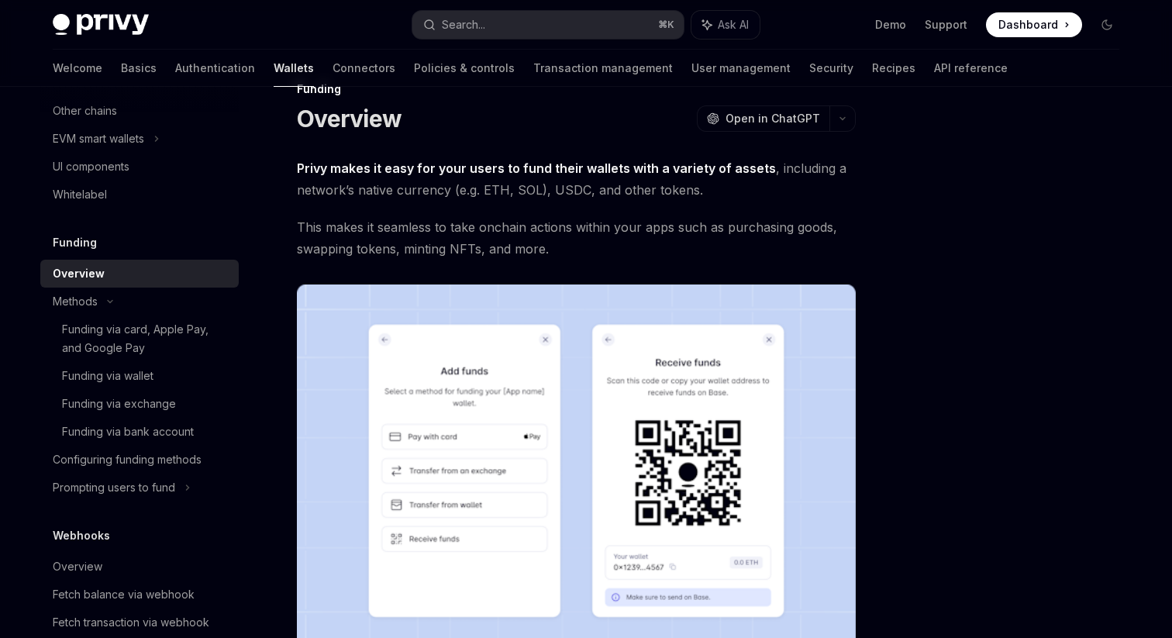
scroll to position [37, 0]
click at [739, 116] on span "Open in ChatGPT" at bounding box center [773, 120] width 95 height 16
